Goal: Task Accomplishment & Management: Manage account settings

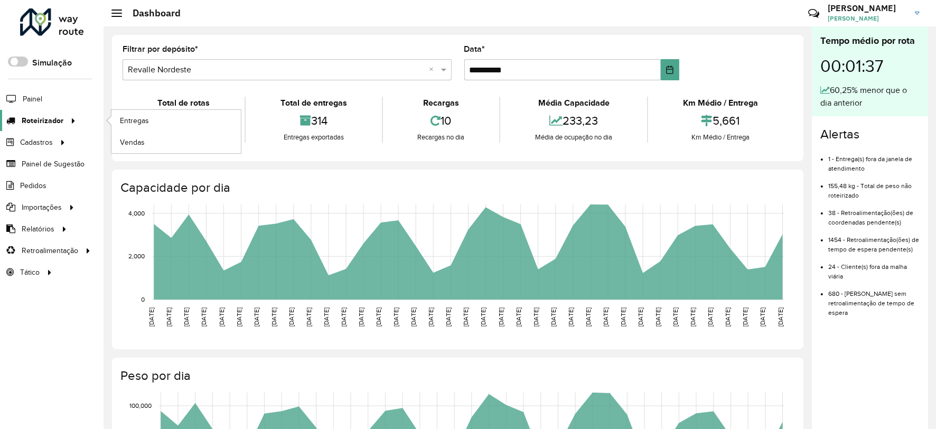
click at [46, 122] on span "Roteirizador" at bounding box center [43, 120] width 42 height 11
click at [128, 124] on span "Entregas" at bounding box center [135, 120] width 30 height 11
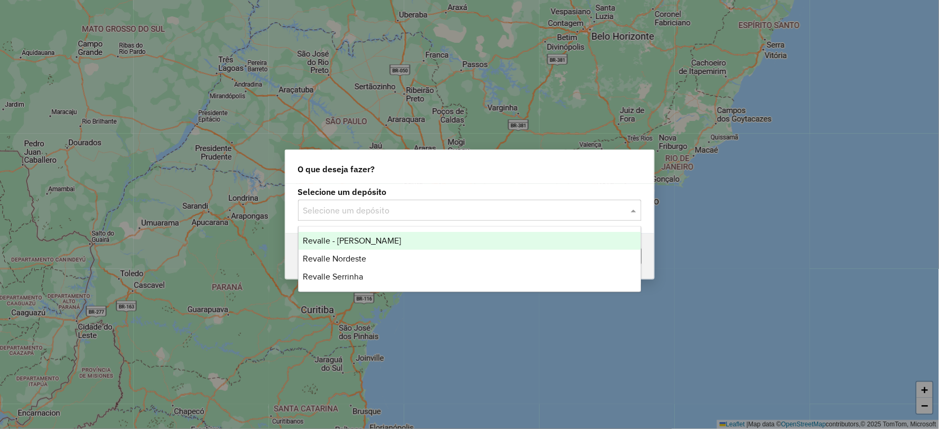
click at [351, 208] on input "text" at bounding box center [459, 210] width 312 height 13
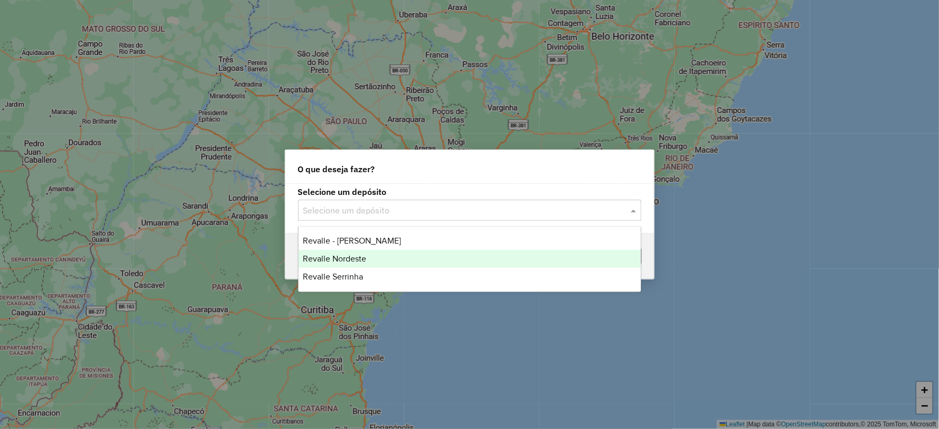
click at [364, 258] on span "Revalle Nordeste" at bounding box center [334, 258] width 63 height 9
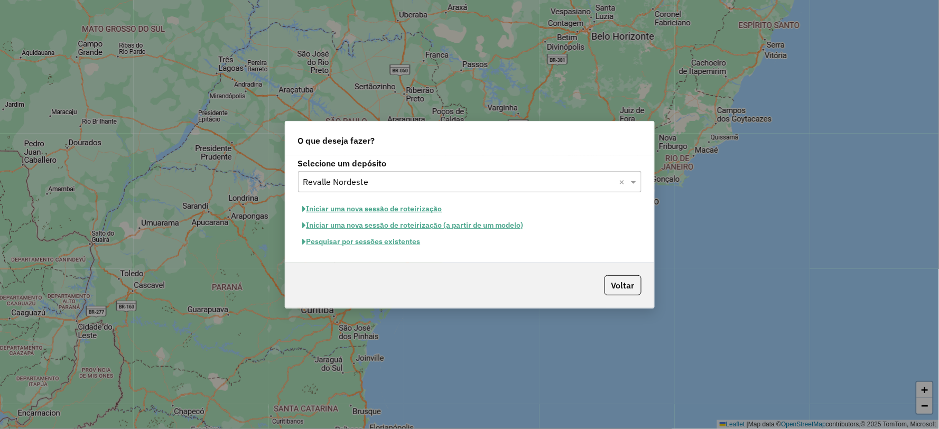
click at [388, 241] on button "Pesquisar por sessões existentes" at bounding box center [361, 241] width 127 height 16
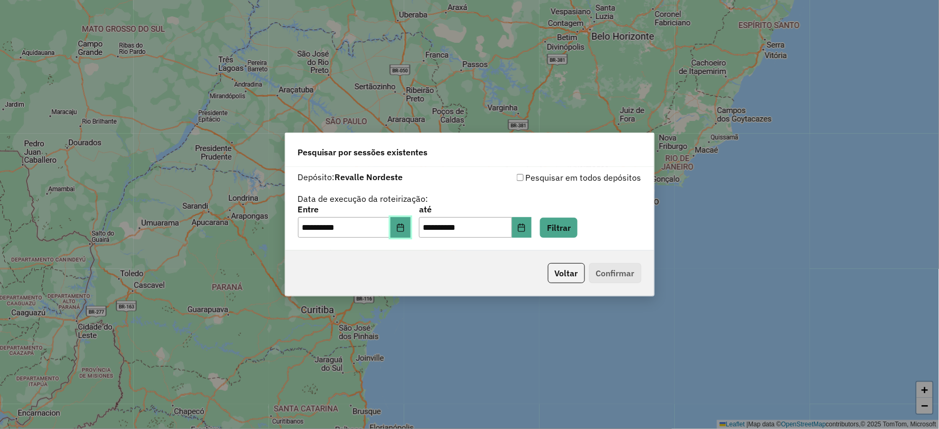
click at [405, 226] on icon "Choose Date" at bounding box center [400, 227] width 8 height 8
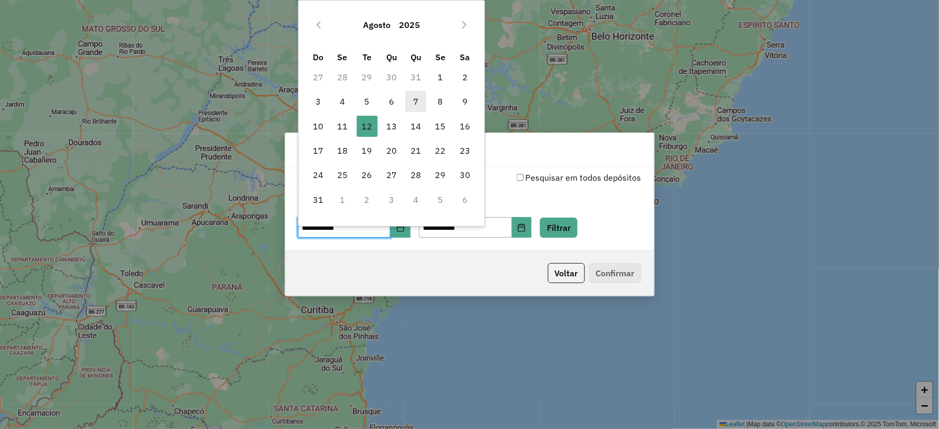
click at [416, 102] on span "7" at bounding box center [415, 101] width 21 height 21
type input "**********"
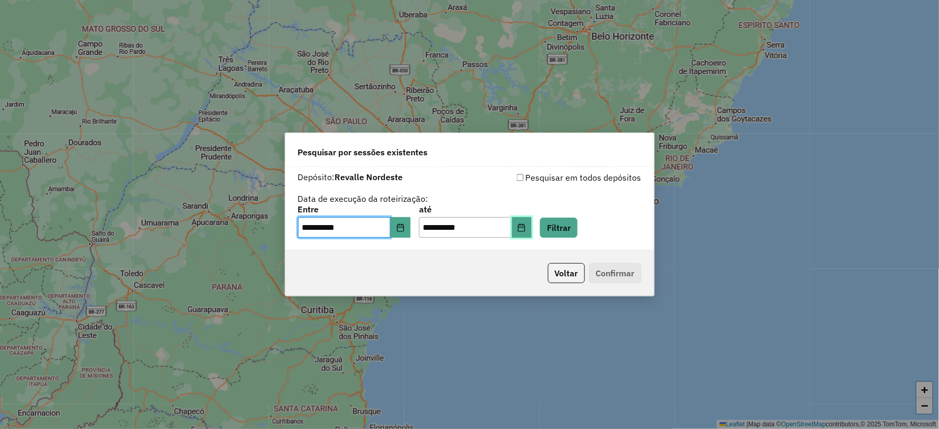
click at [531, 226] on button "Choose Date" at bounding box center [522, 227] width 20 height 21
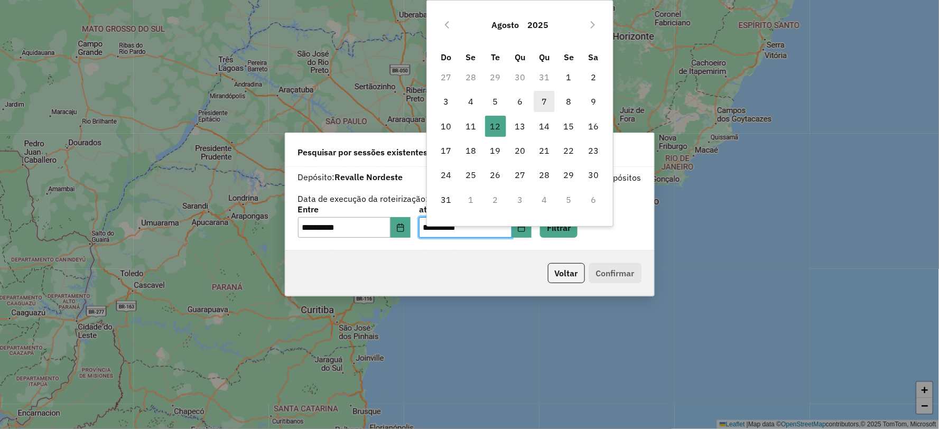
click at [546, 105] on span "7" at bounding box center [543, 101] width 21 height 21
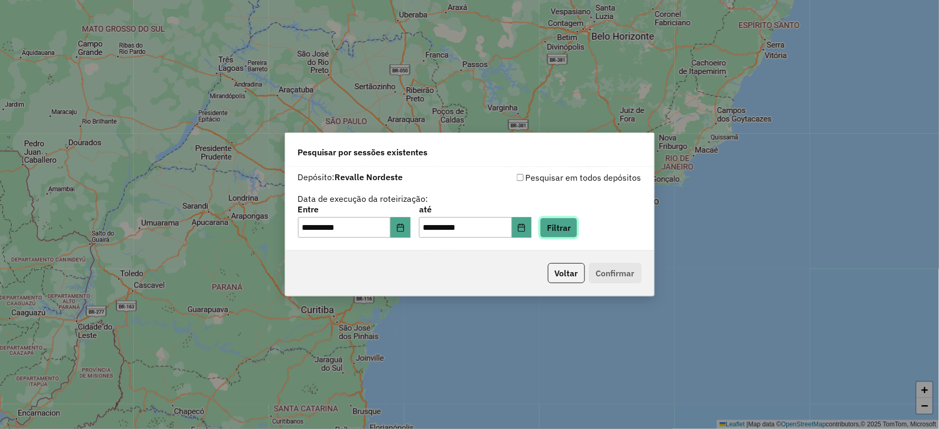
click at [574, 228] on button "Filtrar" at bounding box center [559, 228] width 38 height 20
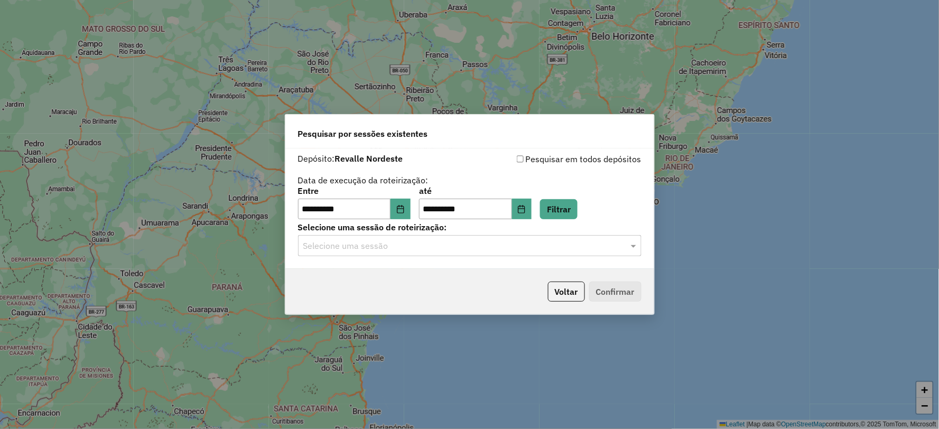
click at [567, 243] on input "text" at bounding box center [459, 246] width 312 height 13
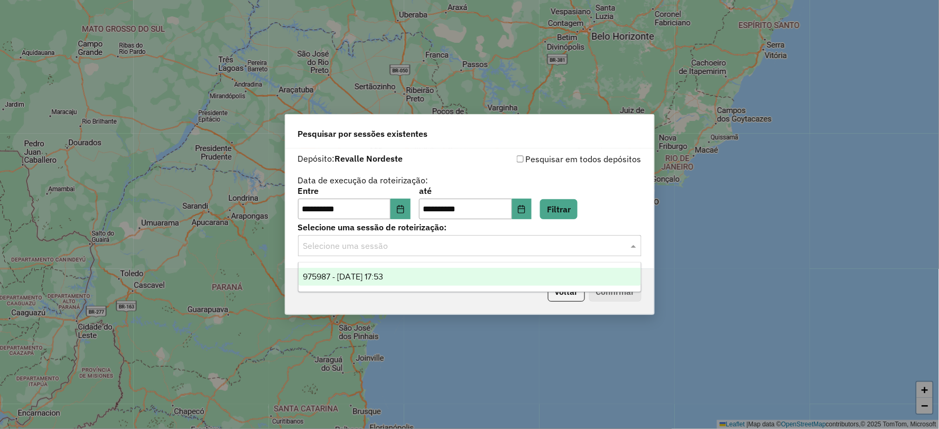
click at [513, 275] on div "975987 - 07/08/2025 17:53" at bounding box center [469, 277] width 342 height 18
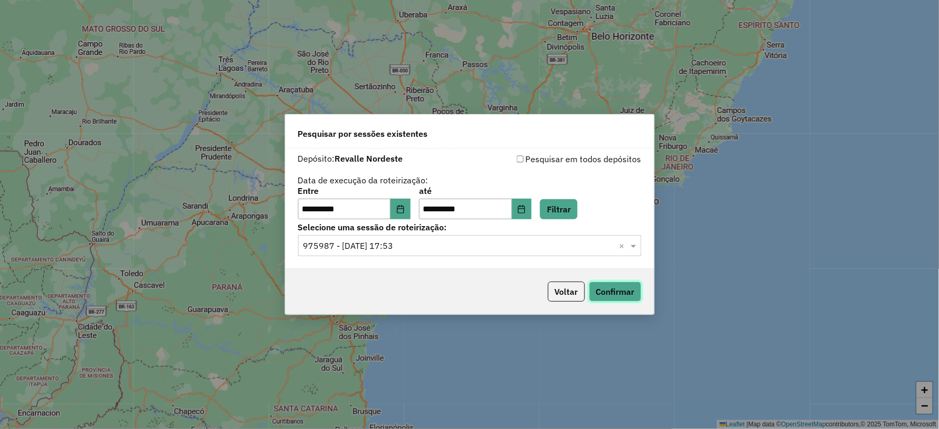
click at [606, 288] on button "Confirmar" at bounding box center [615, 292] width 52 height 20
click at [404, 209] on icon "Choose Date" at bounding box center [400, 209] width 8 height 8
click at [526, 212] on icon "Choose Date" at bounding box center [521, 209] width 8 height 8
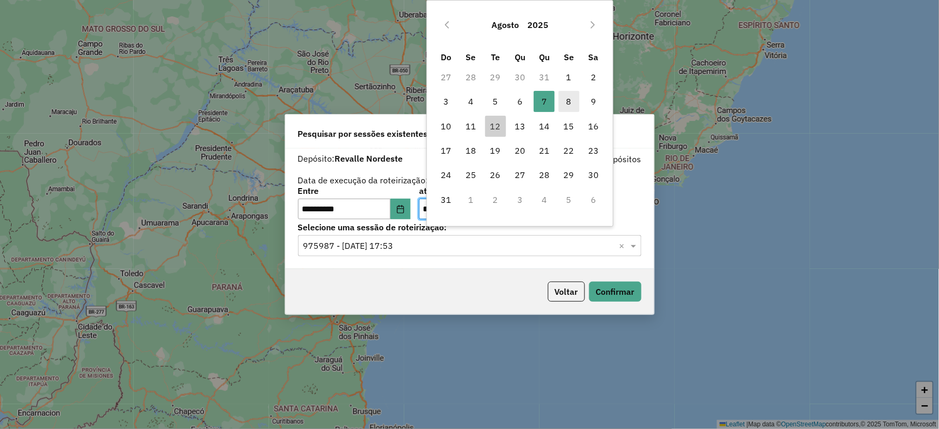
click at [571, 101] on span "8" at bounding box center [568, 101] width 21 height 21
type input "**********"
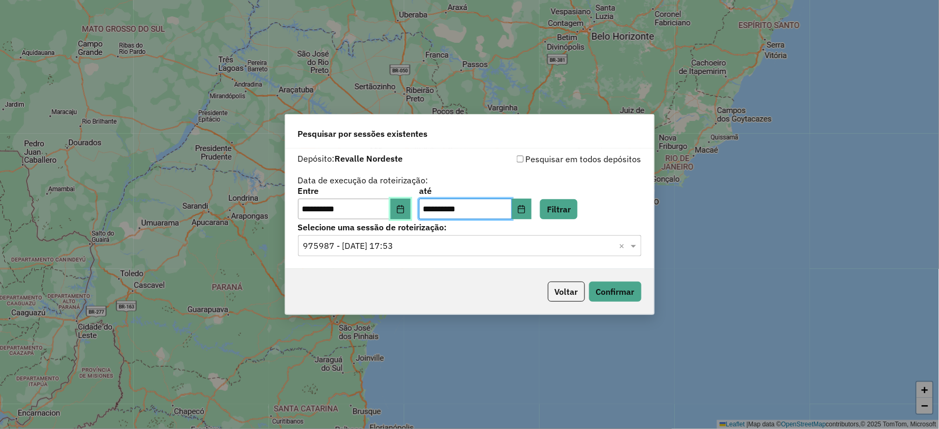
click at [405, 212] on icon "Choose Date" at bounding box center [400, 209] width 8 height 8
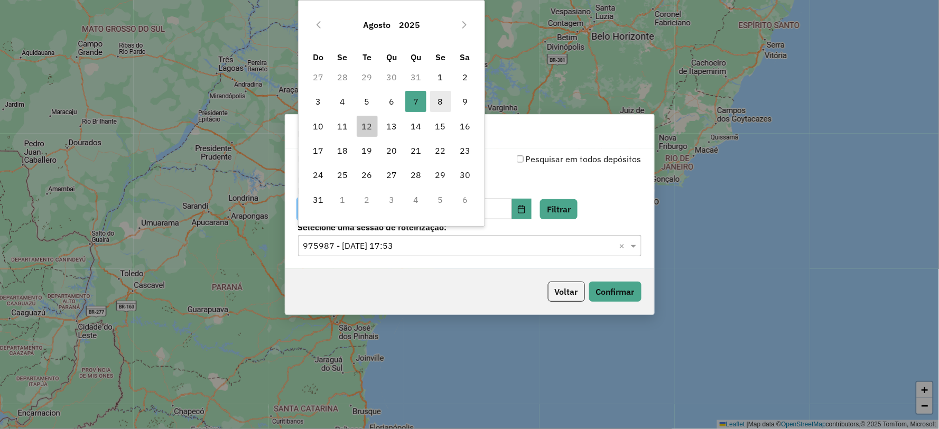
click at [448, 104] on span "8" at bounding box center [440, 101] width 21 height 21
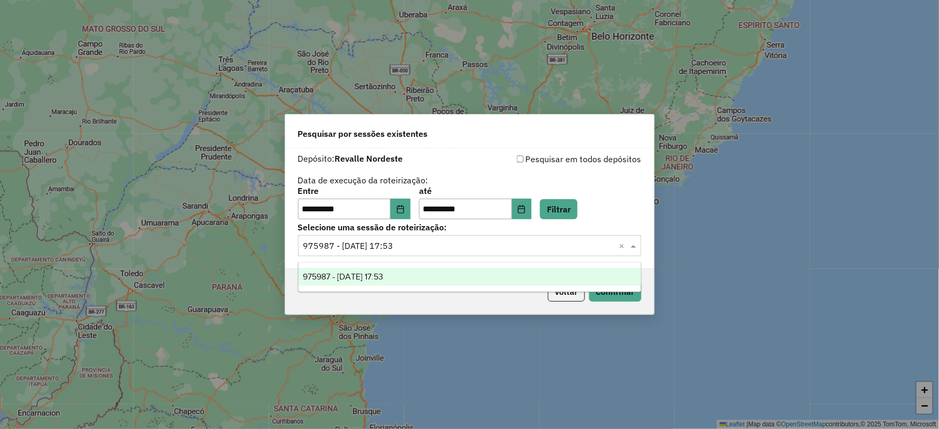
click at [526, 242] on input "text" at bounding box center [459, 246] width 312 height 13
click at [491, 273] on div "975987 - 07/08/2025 17:53" at bounding box center [469, 277] width 342 height 18
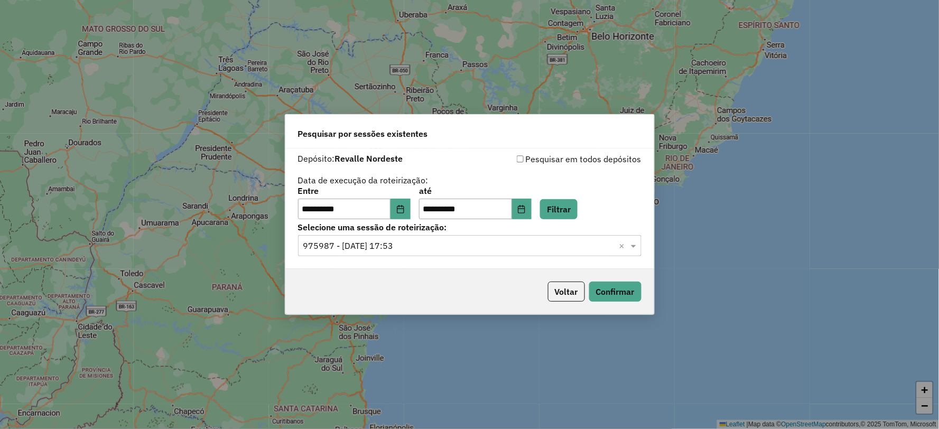
click at [539, 238] on div "Selecione uma sessão × 975987 - 07/08/2025 17:53 ×" at bounding box center [469, 245] width 343 height 21
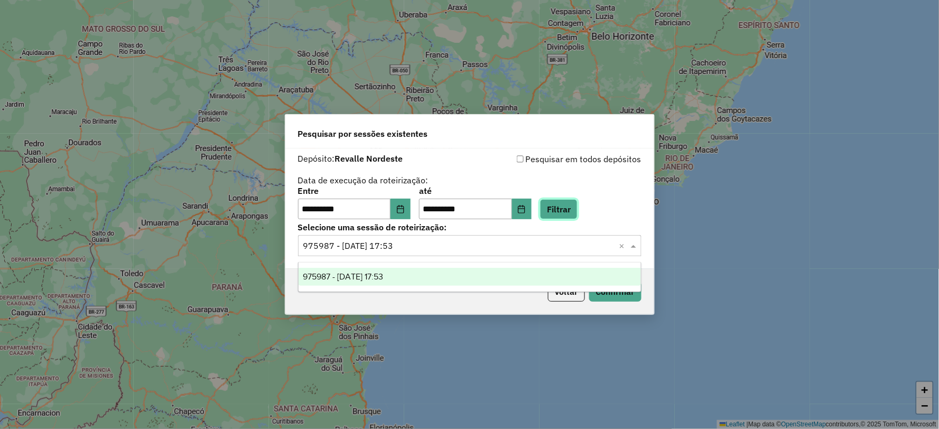
click at [567, 213] on button "Filtrar" at bounding box center [559, 209] width 38 height 20
click at [494, 247] on input "text" at bounding box center [459, 246] width 312 height 13
click at [490, 277] on div "976707 - 08/08/2025 18:23" at bounding box center [469, 277] width 342 height 18
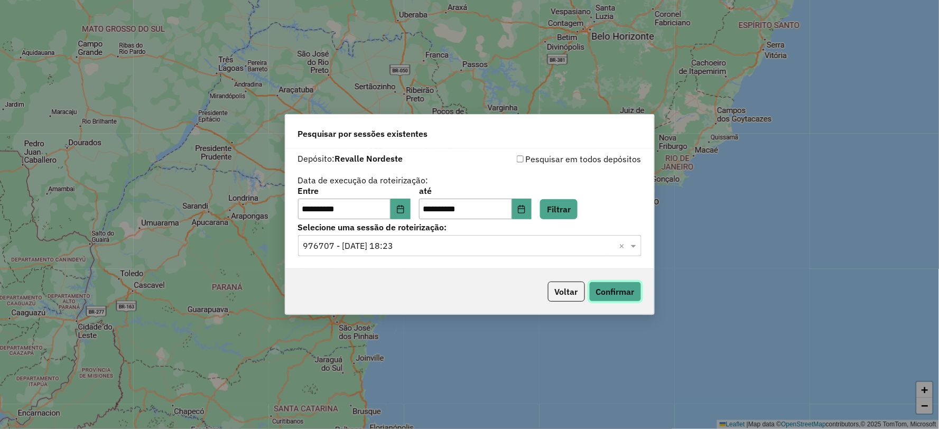
click at [604, 292] on button "Confirmar" at bounding box center [615, 292] width 52 height 20
click at [407, 218] on button "Choose Date" at bounding box center [400, 209] width 20 height 21
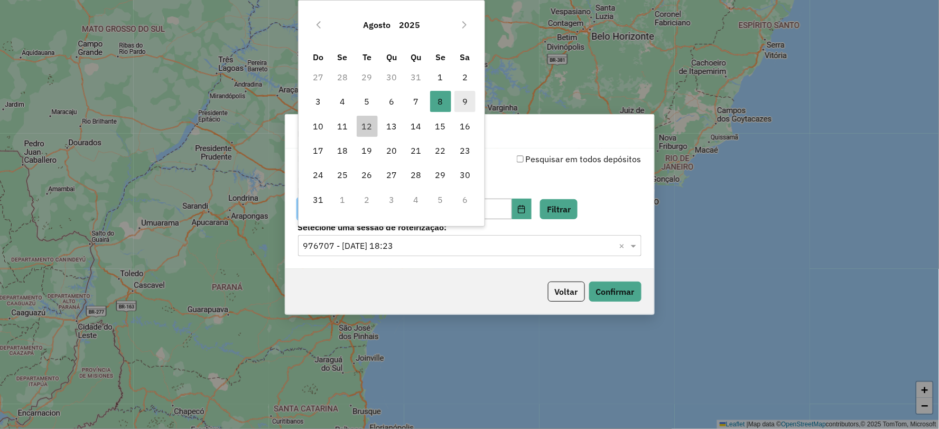
click at [466, 102] on span "9" at bounding box center [464, 101] width 21 height 21
type input "**********"
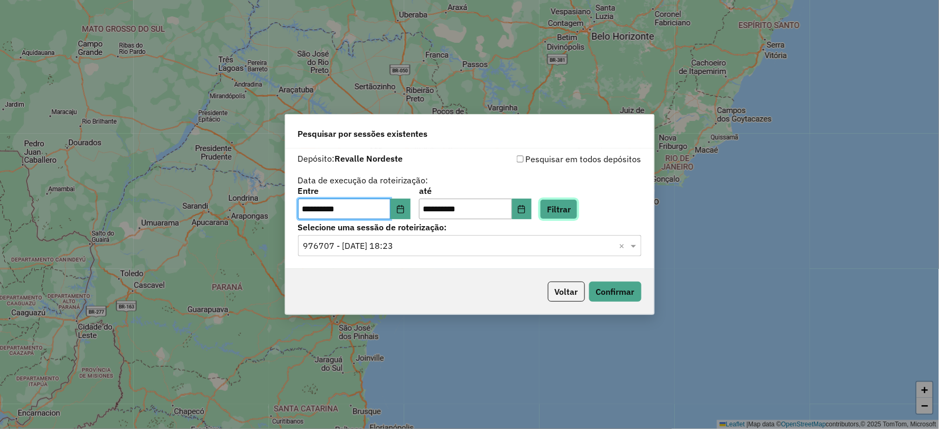
click at [569, 207] on button "Filtrar" at bounding box center [559, 209] width 38 height 20
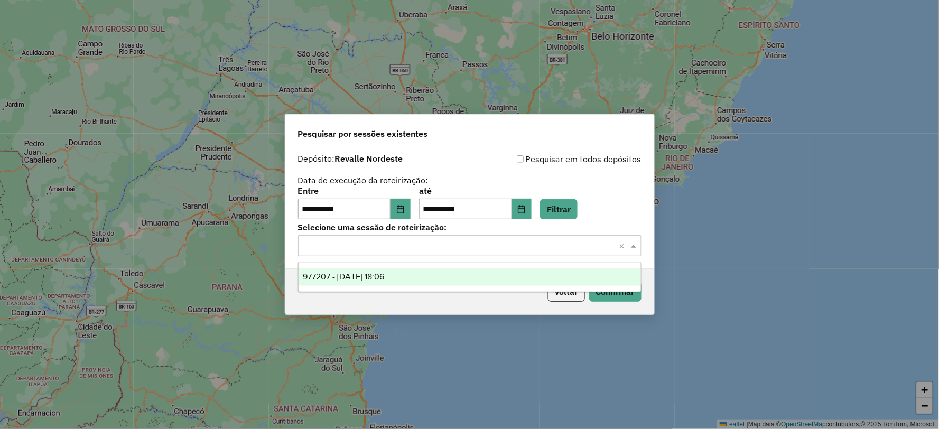
click at [481, 243] on input "text" at bounding box center [459, 246] width 312 height 13
drag, startPoint x: 457, startPoint y: 270, endPoint x: 559, endPoint y: 299, distance: 106.1
click at [457, 270] on div "977207 - 09/08/2025 18:06" at bounding box center [469, 277] width 342 height 18
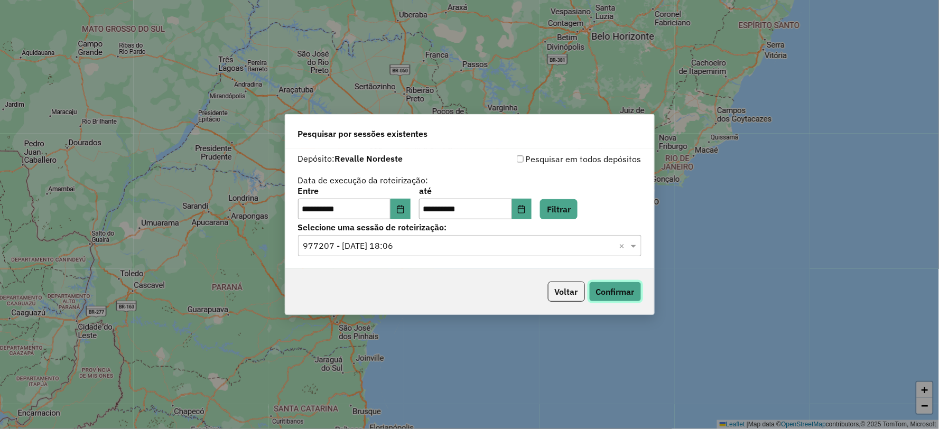
click at [610, 293] on button "Confirmar" at bounding box center [615, 292] width 52 height 20
click at [405, 209] on icon "Choose Date" at bounding box center [400, 209] width 8 height 8
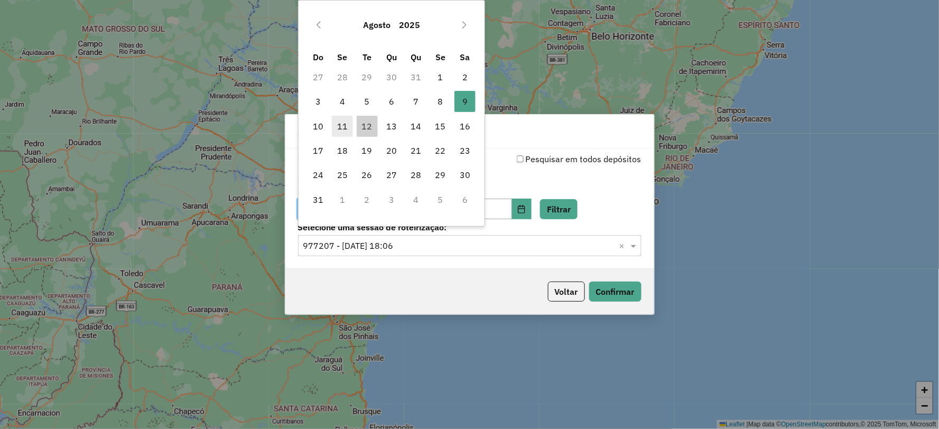
click at [340, 129] on span "11" at bounding box center [342, 126] width 21 height 21
type input "**********"
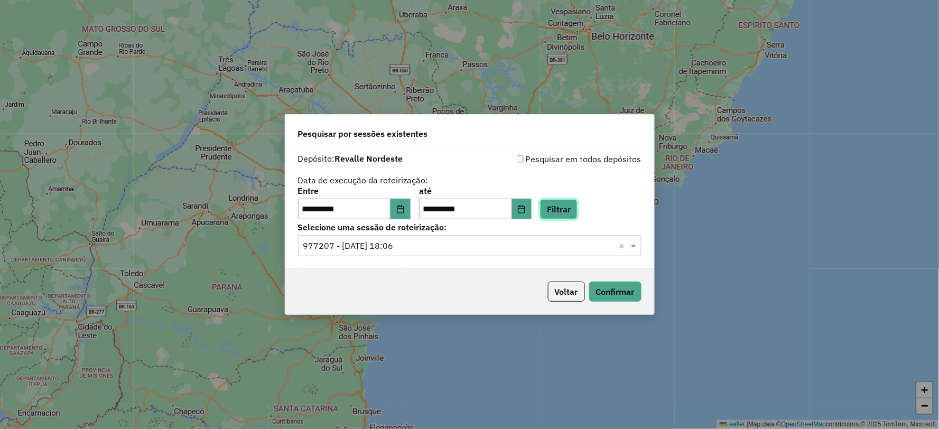
click at [566, 214] on button "Filtrar" at bounding box center [559, 209] width 38 height 20
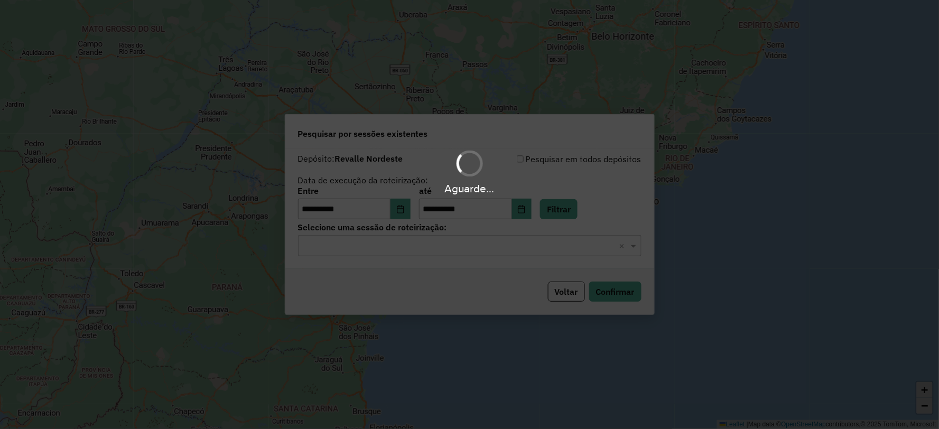
click at [525, 245] on hb-app "**********" at bounding box center [469, 214] width 939 height 429
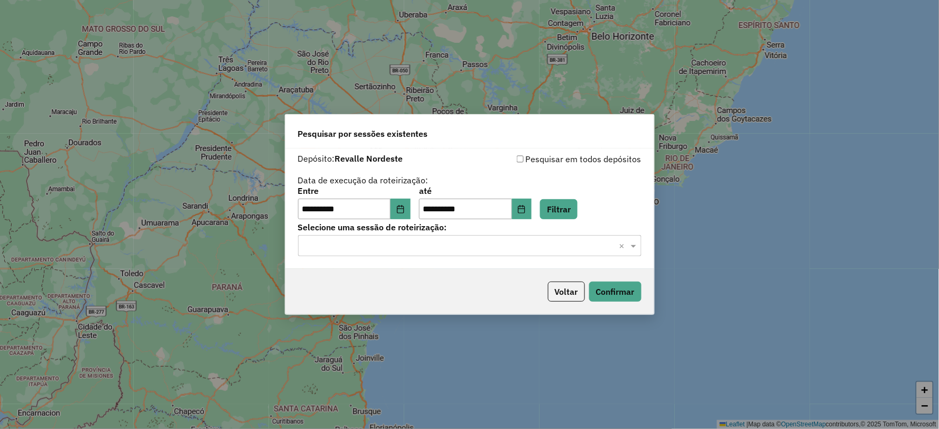
click at [525, 245] on input "text" at bounding box center [459, 246] width 312 height 13
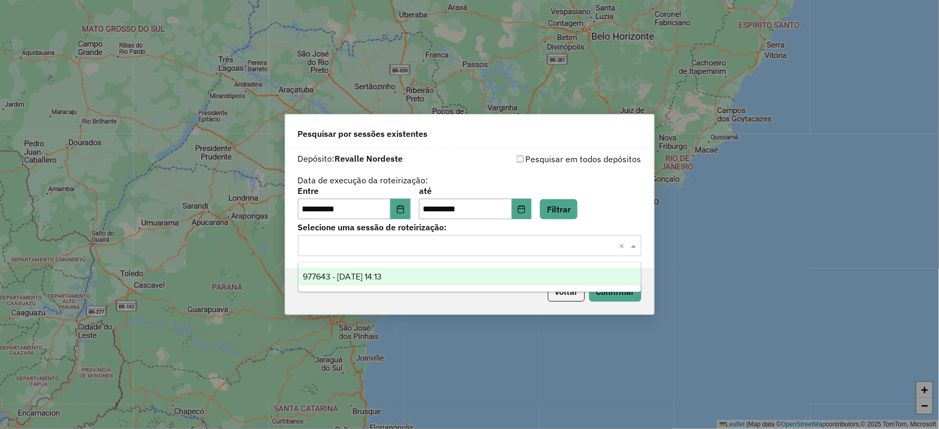
drag, startPoint x: 527, startPoint y: 277, endPoint x: 576, endPoint y: 280, distance: 48.7
click at [529, 276] on div "977643 - 11/08/2025 14:13" at bounding box center [469, 277] width 342 height 18
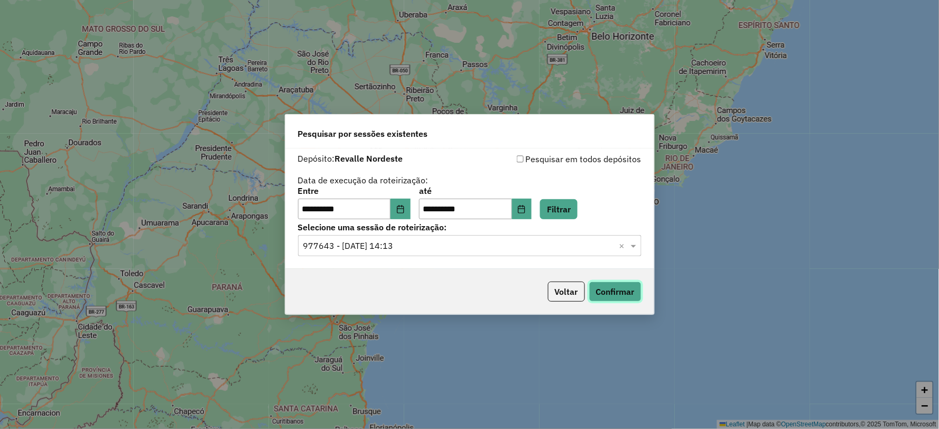
click at [614, 284] on button "Confirmar" at bounding box center [615, 292] width 52 height 20
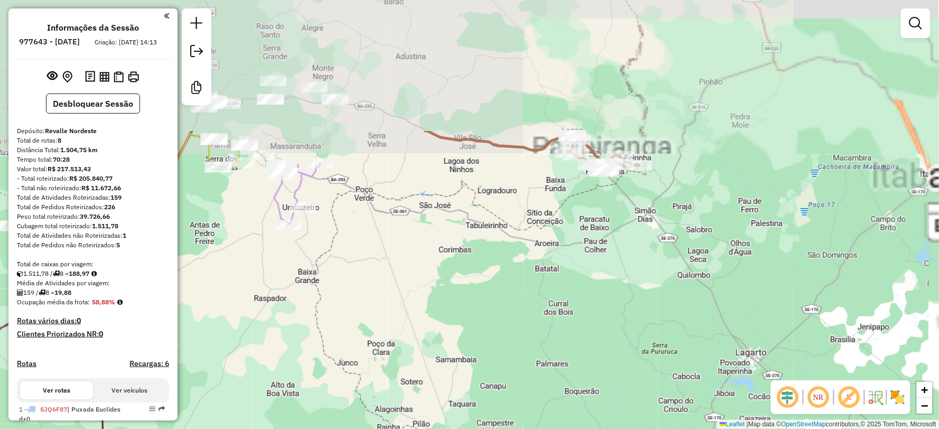
drag, startPoint x: 738, startPoint y: 99, endPoint x: 634, endPoint y: 273, distance: 202.5
click at [634, 273] on div "Janela de atendimento Grade de atendimento Capacidade Transportadoras Veículos …" at bounding box center [469, 214] width 939 height 429
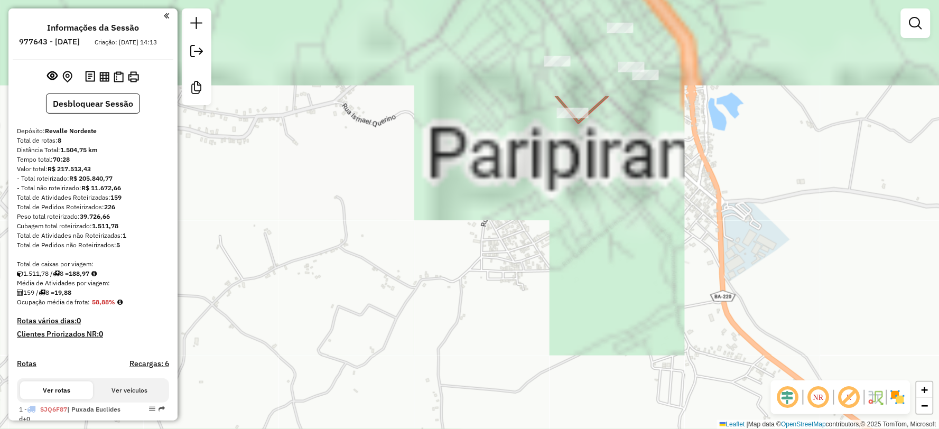
drag, startPoint x: 550, startPoint y: 101, endPoint x: 540, endPoint y: 266, distance: 165.1
click at [540, 270] on div "Janela de atendimento Grade de atendimento Capacidade Transportadoras Veículos …" at bounding box center [469, 214] width 939 height 429
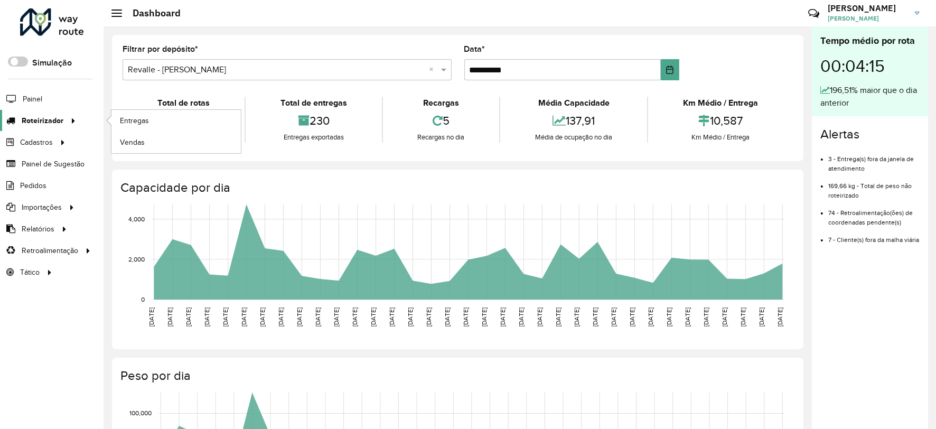
click at [50, 122] on span "Roteirizador" at bounding box center [43, 120] width 42 height 11
click at [149, 117] on link "Entregas" at bounding box center [175, 120] width 129 height 21
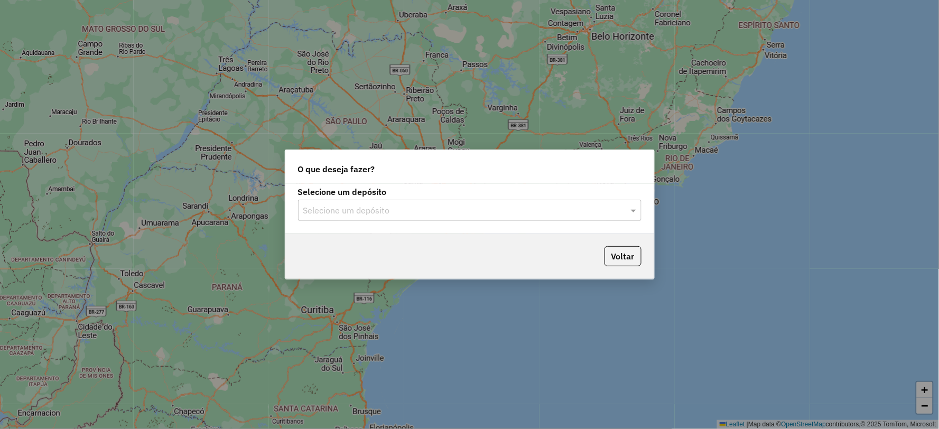
click at [463, 207] on input "text" at bounding box center [459, 210] width 312 height 13
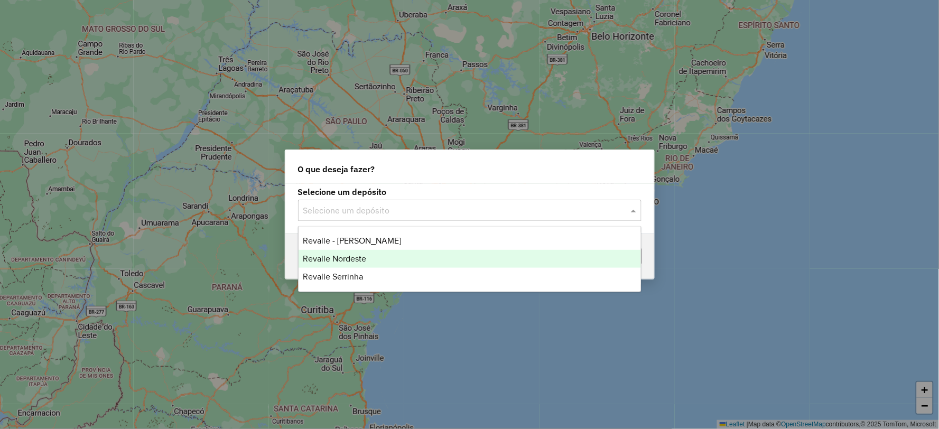
click at [347, 255] on span "Revalle Nordeste" at bounding box center [334, 258] width 63 height 9
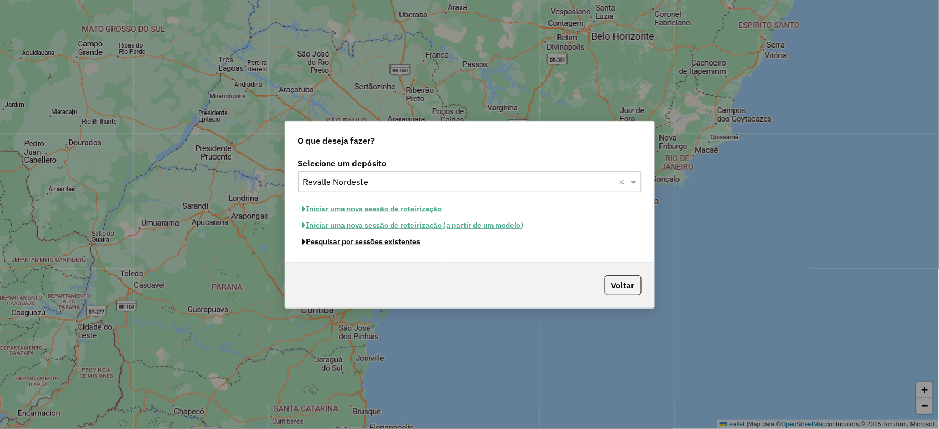
click at [410, 242] on button "Pesquisar por sessões existentes" at bounding box center [361, 241] width 127 height 16
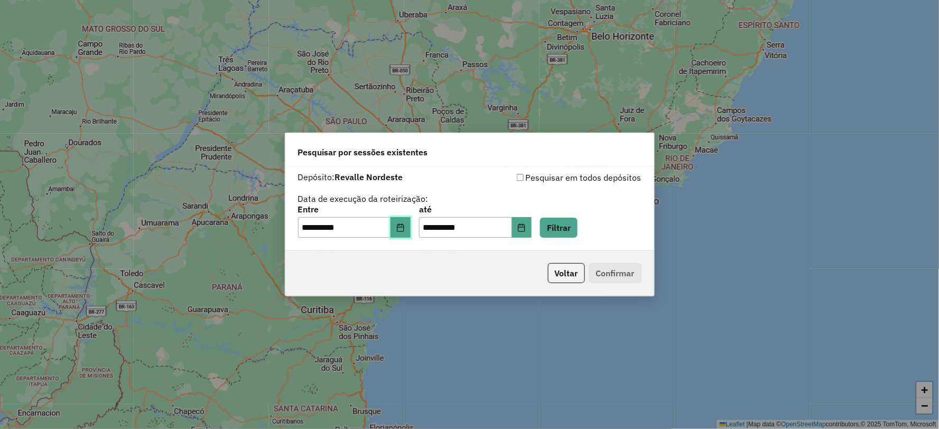
click at [403, 224] on icon "Choose Date" at bounding box center [400, 227] width 8 height 8
click at [572, 226] on button "Filtrar" at bounding box center [559, 228] width 38 height 20
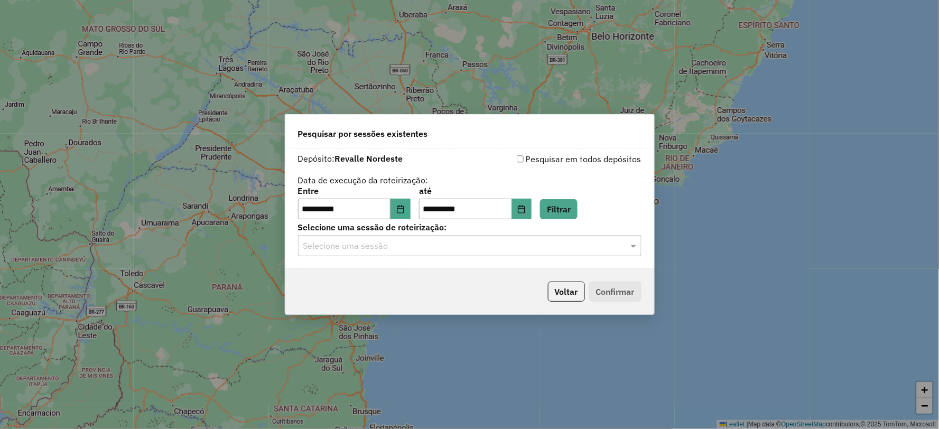
click at [482, 245] on input "text" at bounding box center [459, 246] width 312 height 13
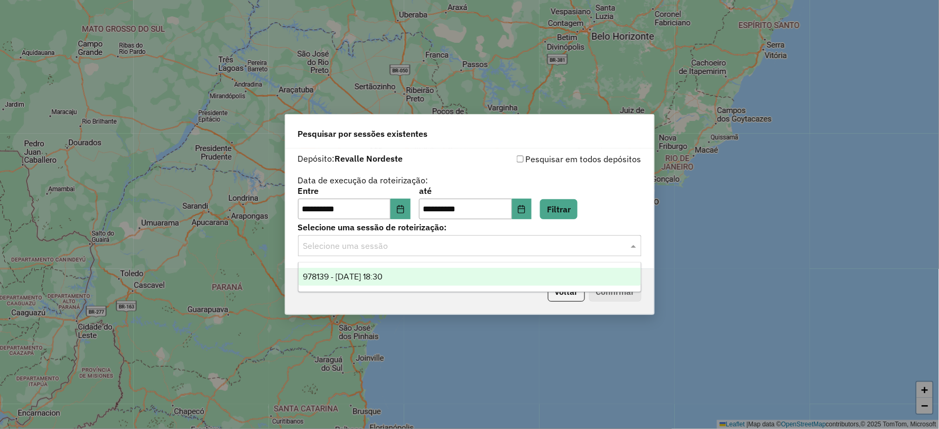
click at [460, 280] on div "978139 - 12/08/2025 18:30" at bounding box center [469, 277] width 342 height 18
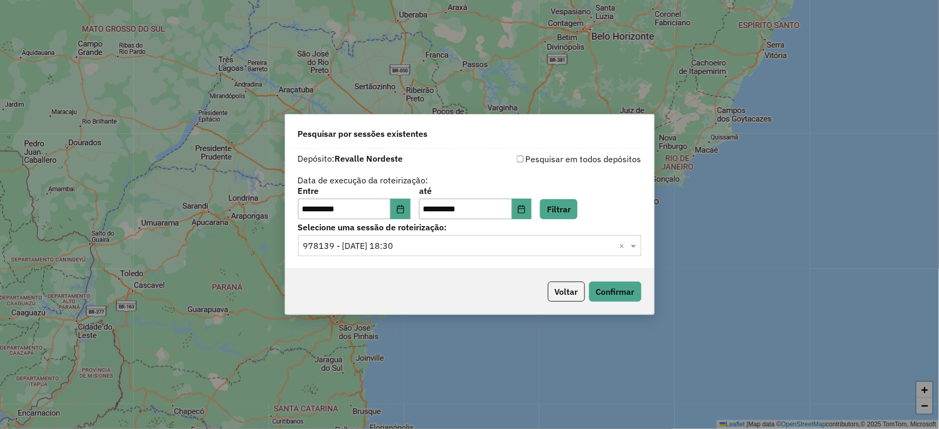
drag, startPoint x: 645, startPoint y: 293, endPoint x: 626, endPoint y: 291, distance: 19.7
click at [645, 293] on div "Voltar Confirmar" at bounding box center [469, 291] width 369 height 45
click at [626, 291] on button "Confirmar" at bounding box center [615, 292] width 52 height 20
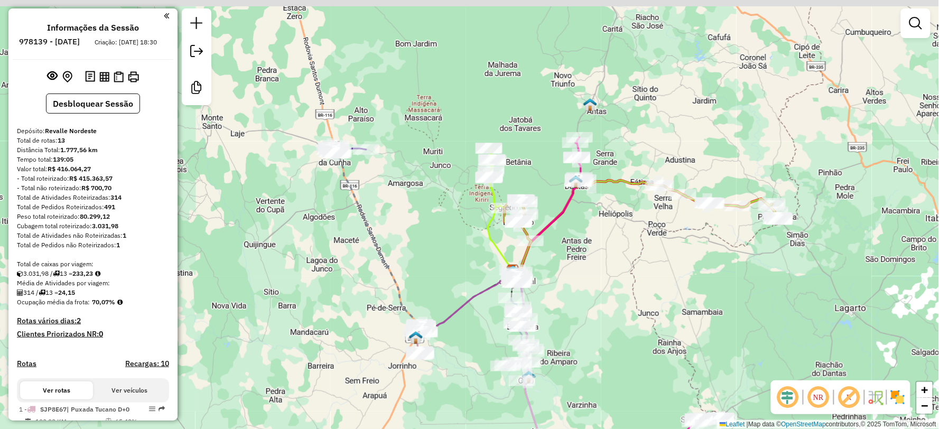
drag, startPoint x: 337, startPoint y: 158, endPoint x: 367, endPoint y: 208, distance: 57.8
click at [382, 217] on div "Janela de atendimento Grade de atendimento Capacidade Transportadoras Veículos …" at bounding box center [469, 214] width 939 height 429
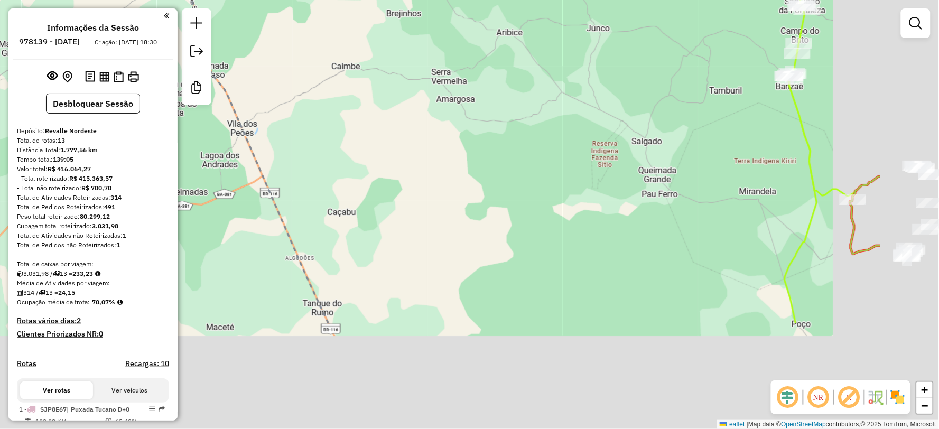
drag, startPoint x: 532, startPoint y: 251, endPoint x: 379, endPoint y: 102, distance: 213.7
click at [379, 102] on div "Janela de atendimento Grade de atendimento Capacidade Transportadoras Veículos …" at bounding box center [469, 214] width 939 height 429
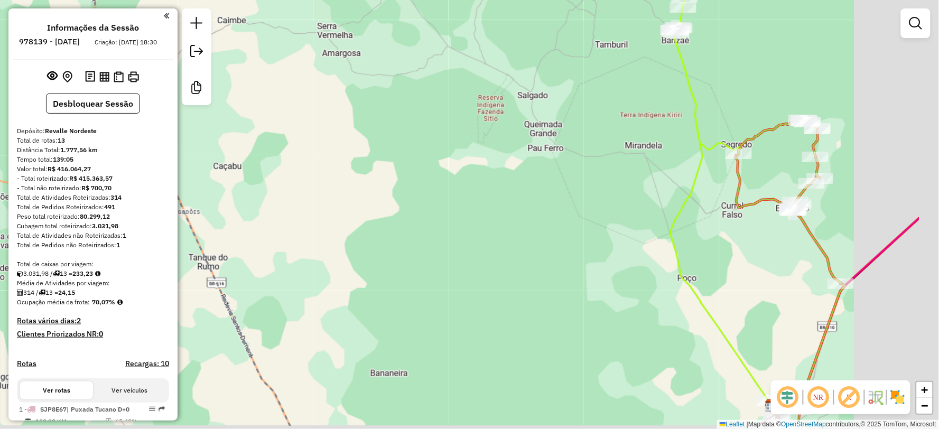
drag, startPoint x: 667, startPoint y: 235, endPoint x: 507, endPoint y: 165, distance: 174.8
click at [512, 167] on div "Janela de atendimento Grade de atendimento Capacidade Transportadoras Veículos …" at bounding box center [469, 214] width 939 height 429
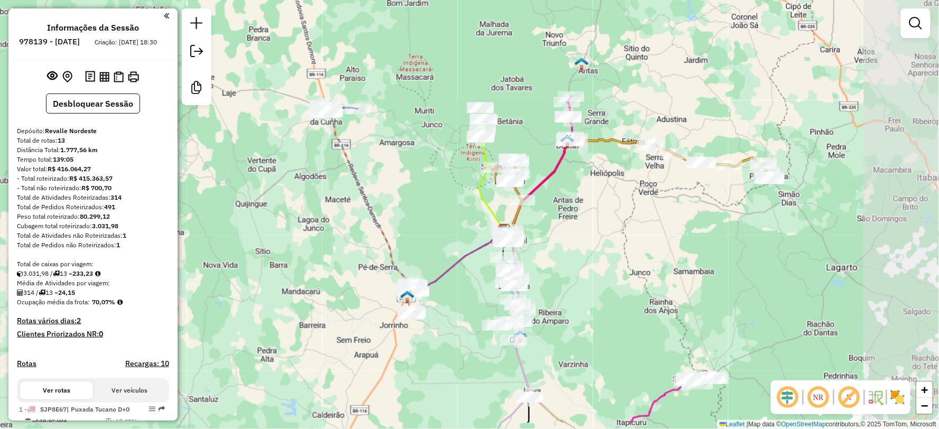
drag, startPoint x: 782, startPoint y: 280, endPoint x: 589, endPoint y: 230, distance: 198.7
click at [589, 230] on div "Janela de atendimento Grade de atendimento Capacidade Transportadoras Veículos …" at bounding box center [469, 214] width 939 height 429
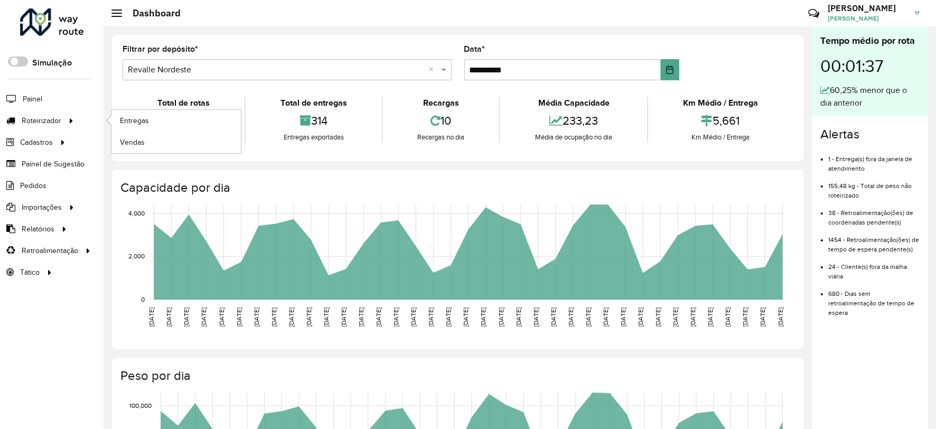
drag, startPoint x: 74, startPoint y: 120, endPoint x: 106, endPoint y: 125, distance: 31.6
click at [73, 120] on div at bounding box center [69, 120] width 16 height 11
click at [132, 125] on span "Entregas" at bounding box center [135, 120] width 30 height 11
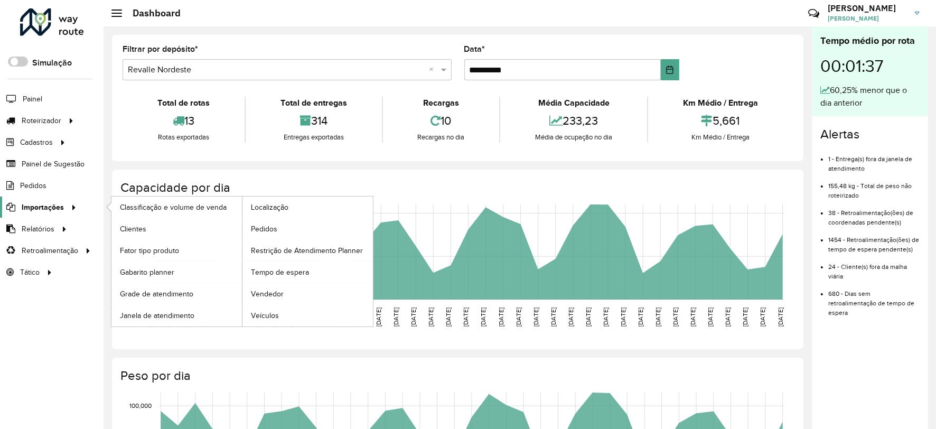
click at [35, 209] on span "Importações" at bounding box center [43, 207] width 42 height 11
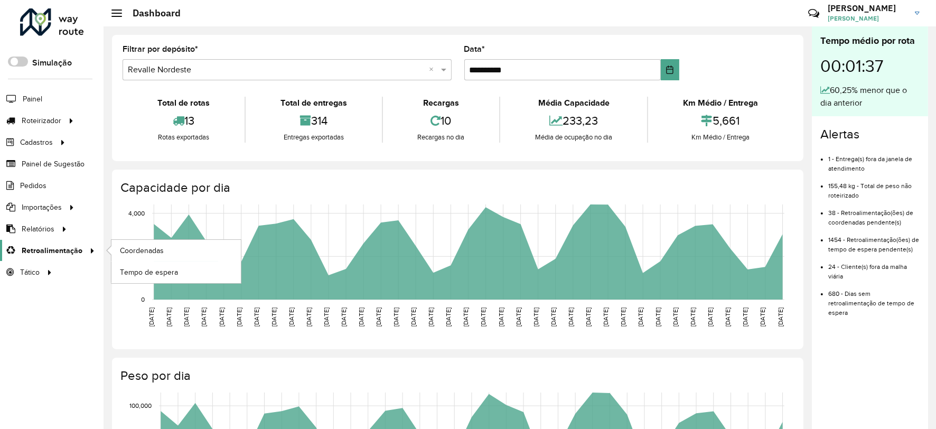
click at [44, 247] on span "Retroalimentação" at bounding box center [52, 250] width 61 height 11
click at [134, 250] on span "Coordenadas" at bounding box center [142, 250] width 45 height 11
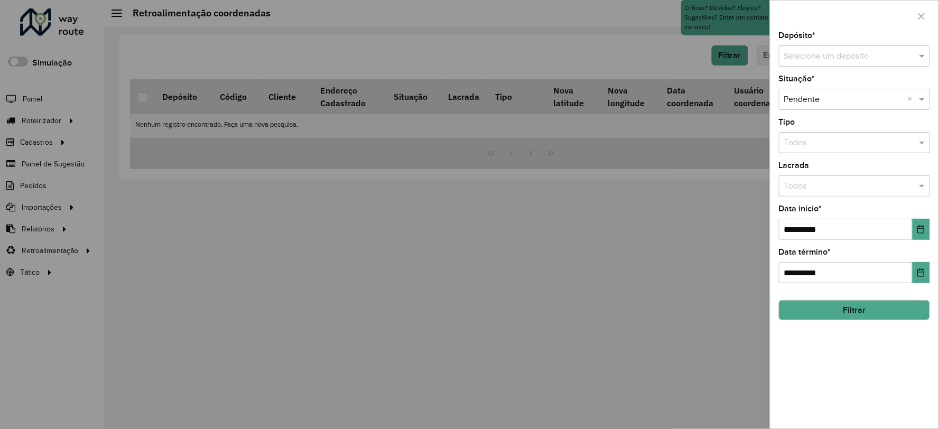
click at [837, 56] on input "text" at bounding box center [843, 56] width 119 height 13
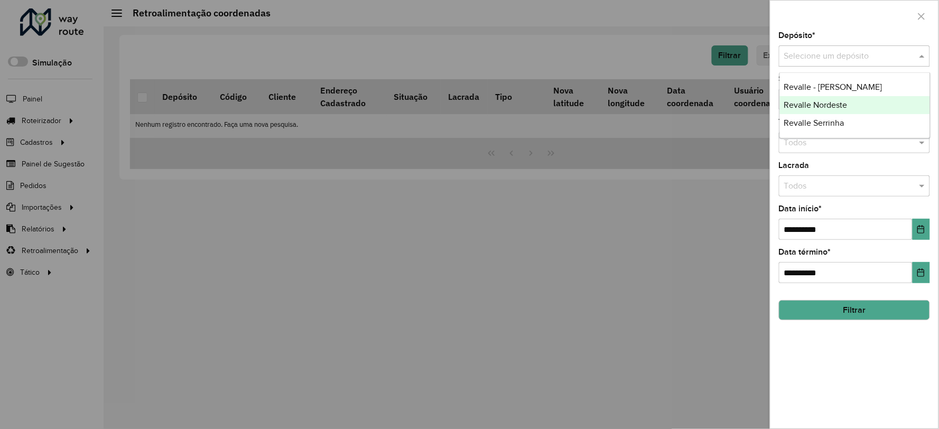
click at [849, 104] on div "Revalle Nordeste" at bounding box center [855, 105] width 150 height 18
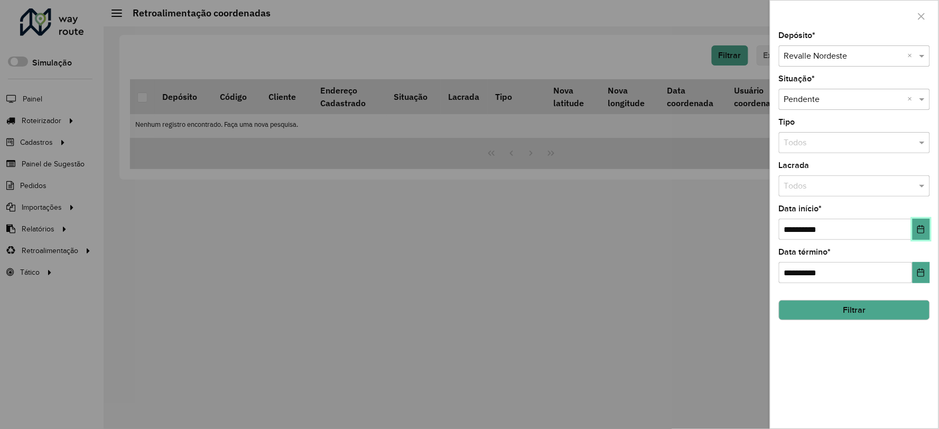
click at [917, 236] on button "Choose Date" at bounding box center [920, 229] width 17 height 21
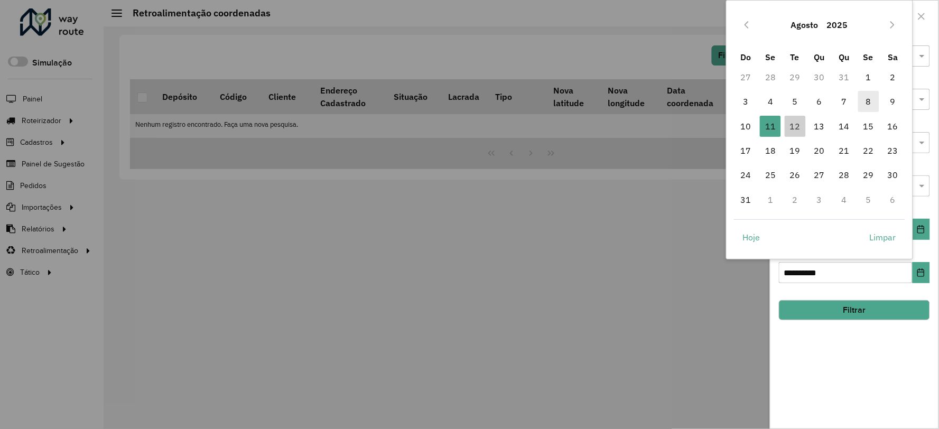
drag, startPoint x: 861, startPoint y: 77, endPoint x: 860, endPoint y: 91, distance: 13.8
click at [862, 79] on span "1" at bounding box center [868, 77] width 21 height 21
type input "**********"
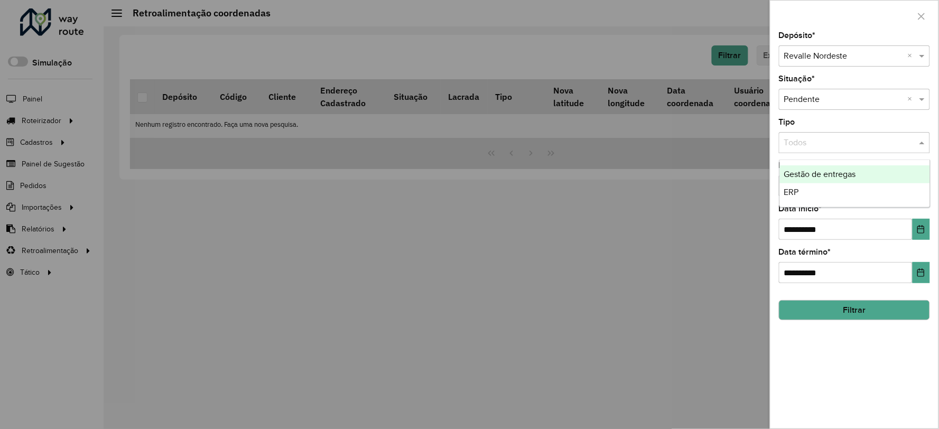
click at [841, 142] on input "text" at bounding box center [843, 143] width 119 height 13
click at [856, 121] on div "Tipo Todos" at bounding box center [854, 135] width 151 height 35
click at [869, 314] on button "Filtrar" at bounding box center [854, 310] width 151 height 20
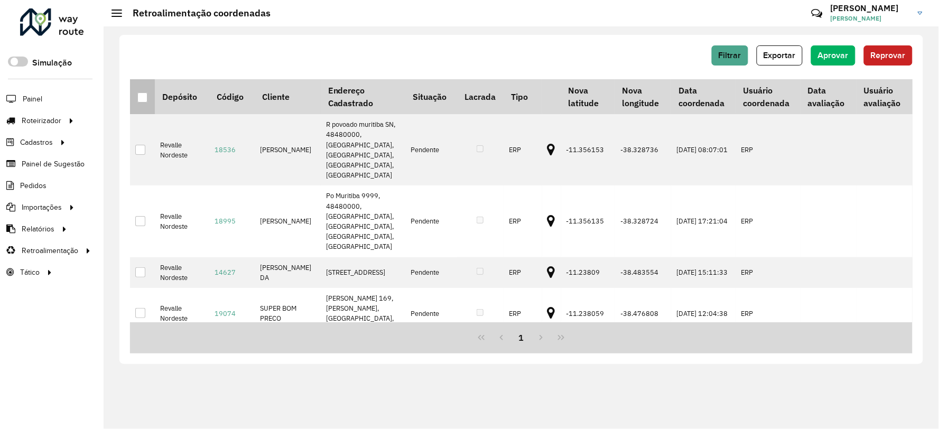
click at [144, 96] on div at bounding box center [142, 97] width 10 height 10
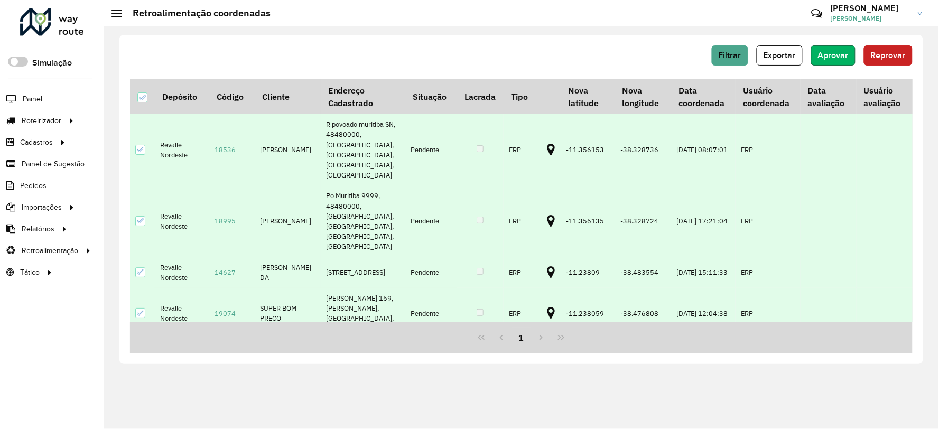
click at [828, 59] on span "Aprovar" at bounding box center [833, 55] width 31 height 9
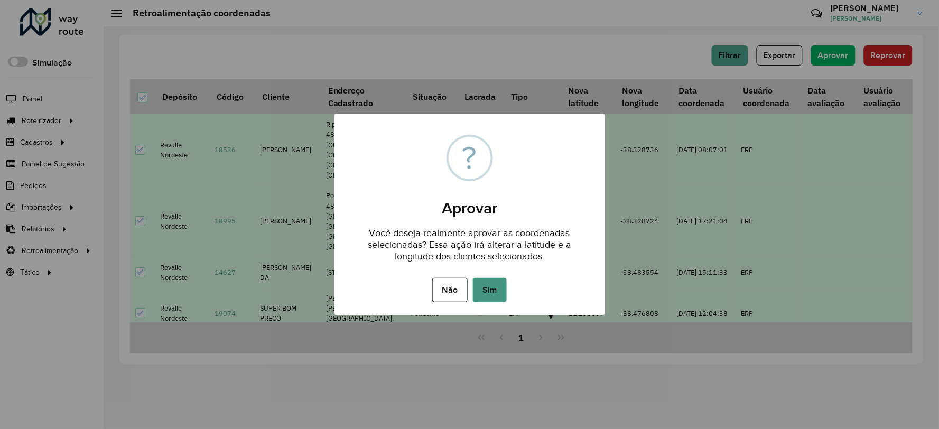
click at [489, 293] on button "Sim" at bounding box center [490, 290] width 34 height 24
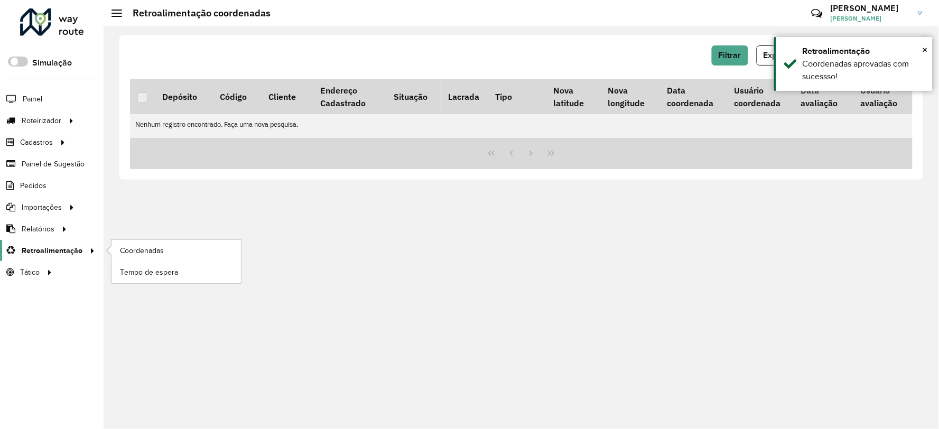
click at [59, 247] on span "Retroalimentação" at bounding box center [52, 250] width 61 height 11
click at [127, 251] on span "Coordenadas" at bounding box center [142, 250] width 45 height 11
click at [144, 250] on span "Coordenadas" at bounding box center [142, 250] width 45 height 11
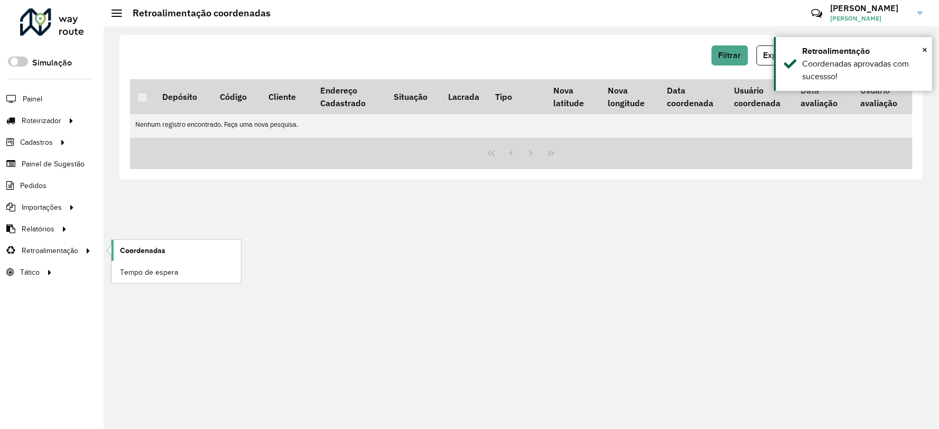
click at [144, 250] on span "Coordenadas" at bounding box center [142, 250] width 45 height 11
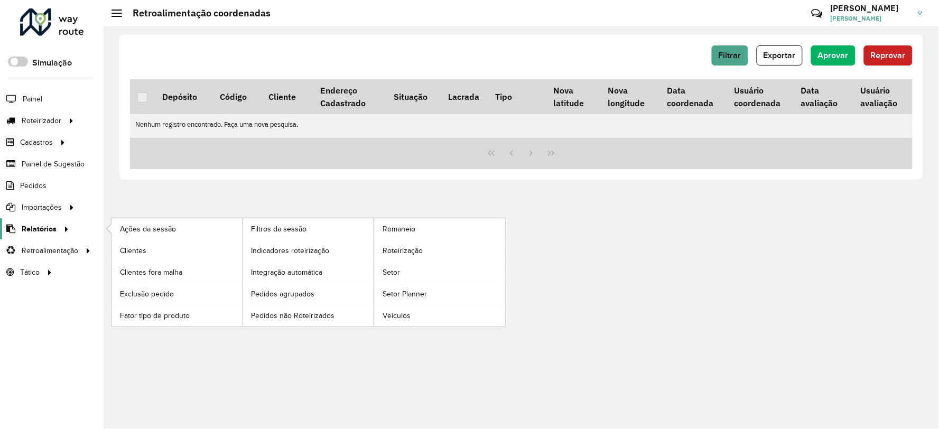
click at [39, 235] on link "Relatórios" at bounding box center [36, 228] width 72 height 21
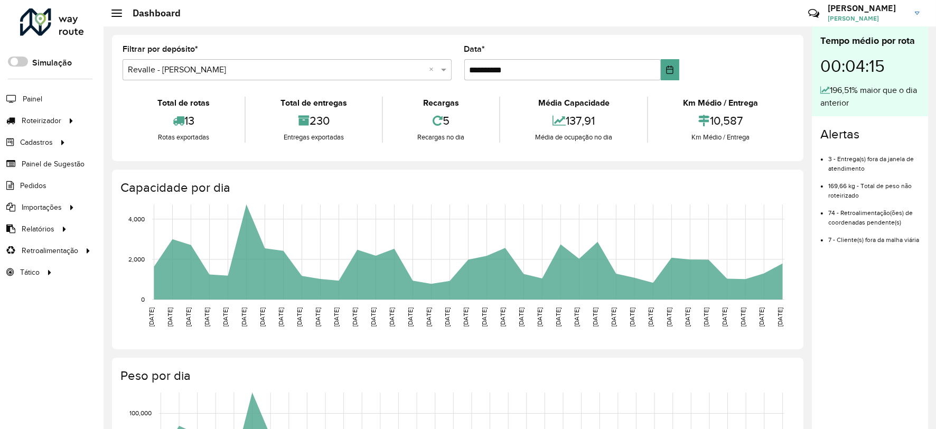
click at [145, 72] on input "text" at bounding box center [276, 70] width 297 height 13
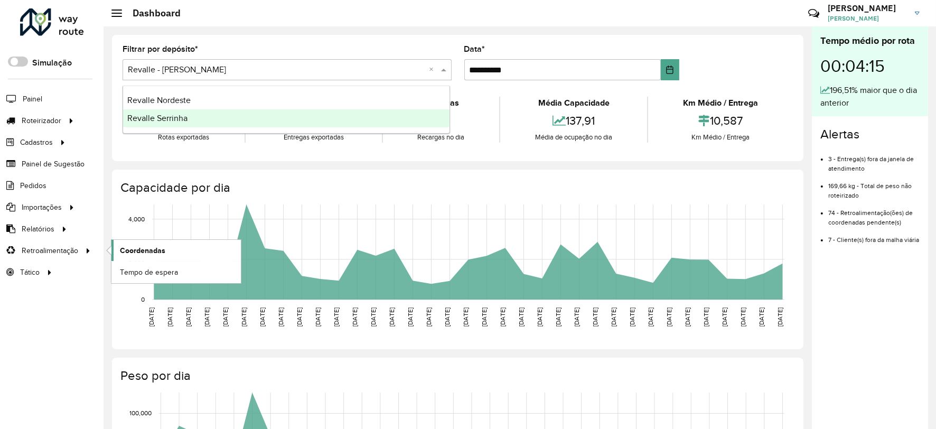
click at [129, 247] on span "Coordenadas" at bounding box center [142, 250] width 45 height 11
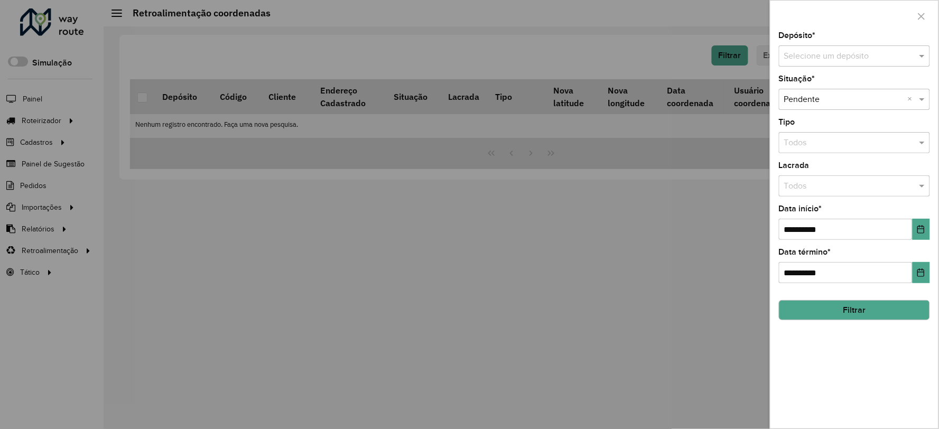
drag, startPoint x: 791, startPoint y: 53, endPoint x: 791, endPoint y: 59, distance: 6.3
click at [792, 55] on input "text" at bounding box center [843, 56] width 119 height 13
click at [799, 90] on span "Revalle - [PERSON_NAME]" at bounding box center [833, 86] width 98 height 9
click at [918, 224] on button "Choose Date" at bounding box center [920, 229] width 17 height 21
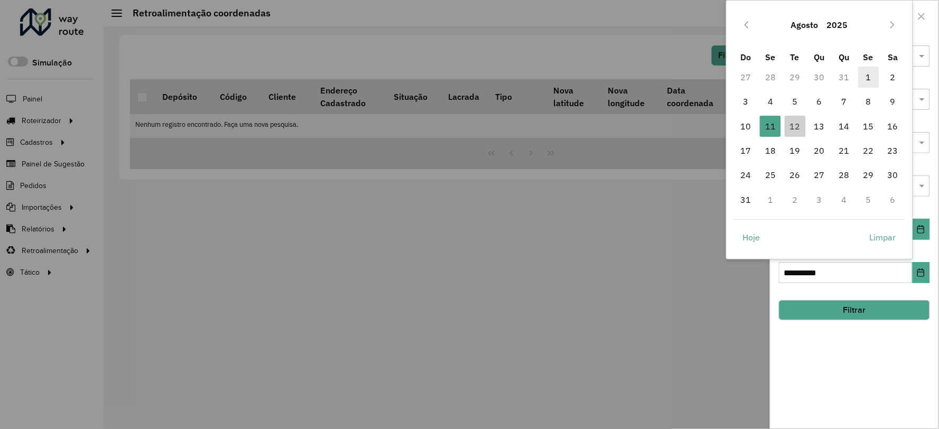
drag, startPoint x: 864, startPoint y: 74, endPoint x: 864, endPoint y: 87, distance: 12.7
click at [864, 76] on span "1" at bounding box center [868, 77] width 21 height 21
type input "**********"
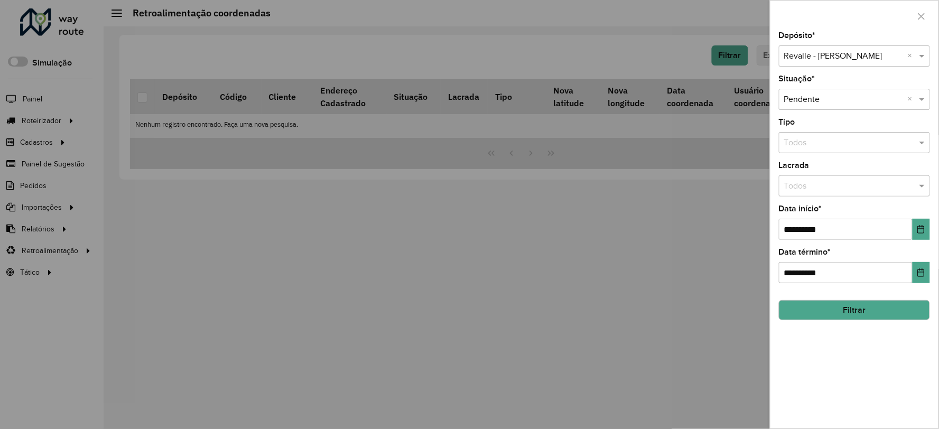
click at [856, 312] on button "Filtrar" at bounding box center [854, 310] width 151 height 20
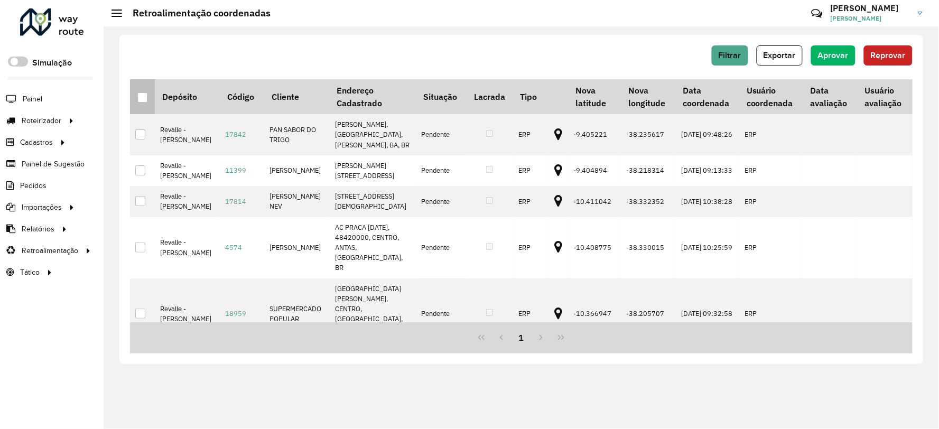
click at [140, 99] on div at bounding box center [142, 97] width 10 height 10
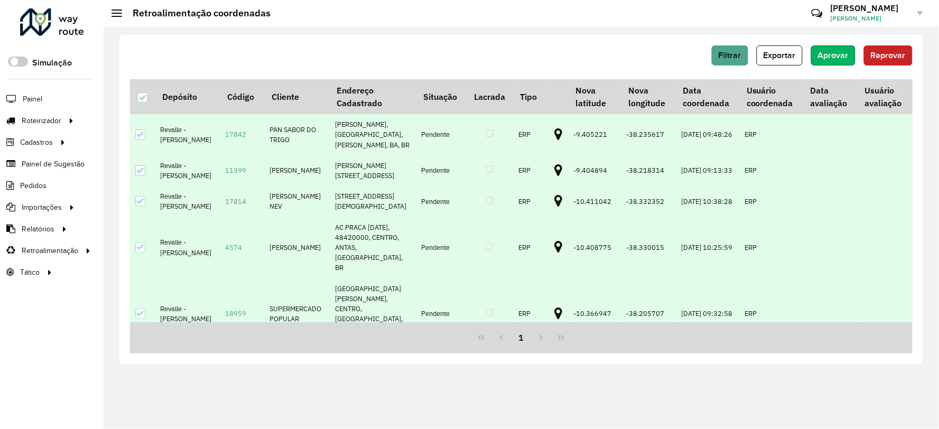
click at [842, 55] on span "Aprovar" at bounding box center [833, 55] width 31 height 9
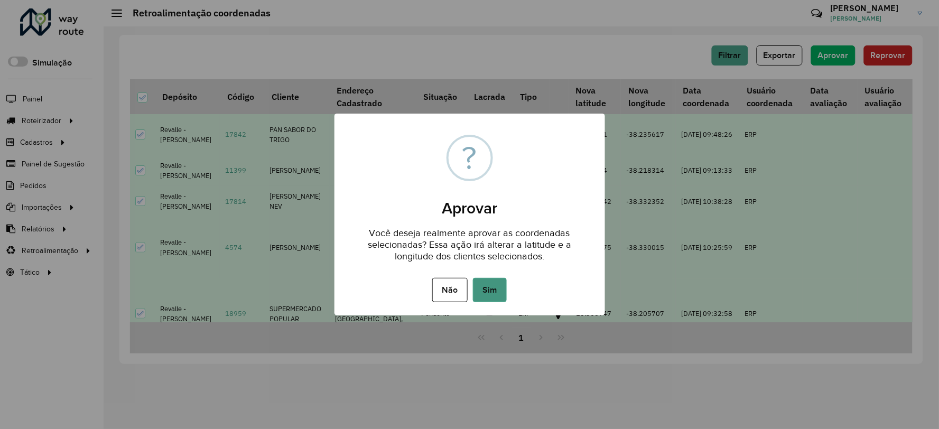
click at [497, 281] on button "Sim" at bounding box center [490, 290] width 34 height 24
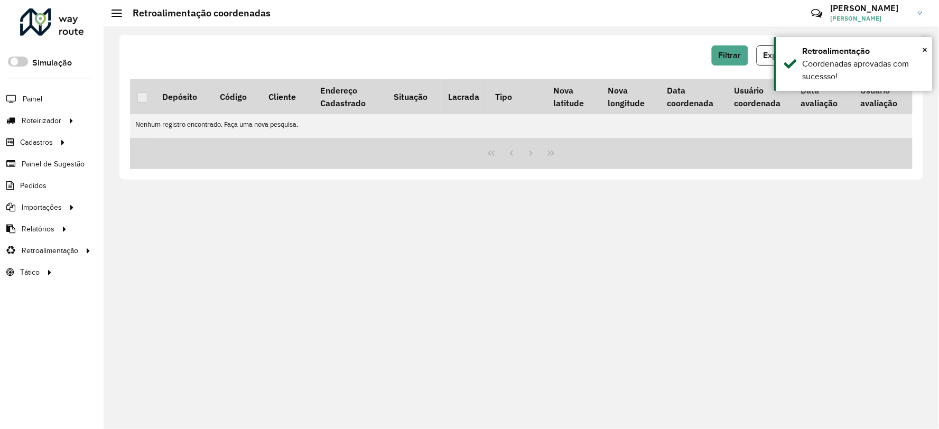
click at [638, 44] on div "Filtrar Exportar Aprovar Reprovar Depósito Código Cliente Endereço Cadastrado S…" at bounding box center [520, 107] width 803 height 145
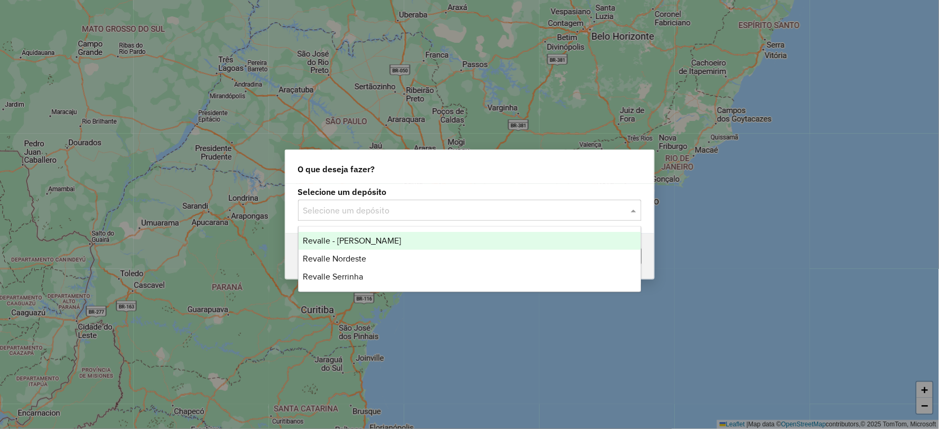
drag, startPoint x: 486, startPoint y: 203, endPoint x: 462, endPoint y: 235, distance: 39.9
click at [487, 202] on div "Selecione um depósito" at bounding box center [469, 210] width 343 height 21
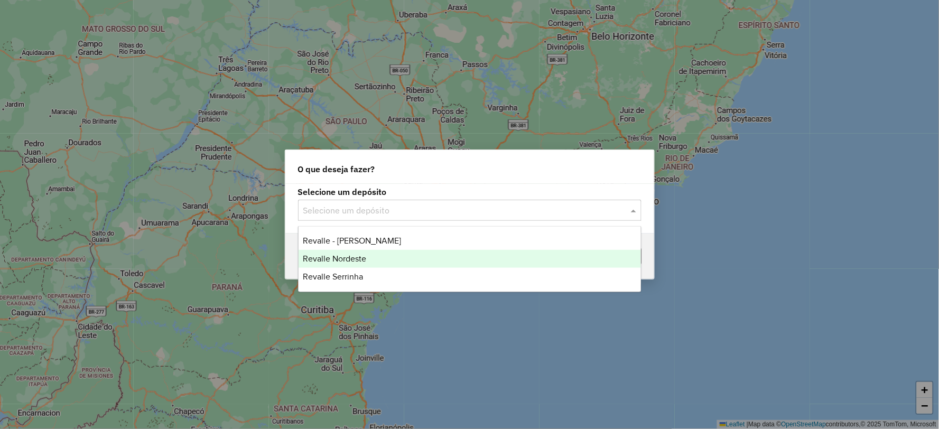
click at [437, 256] on div "Revalle Nordeste" at bounding box center [469, 259] width 342 height 18
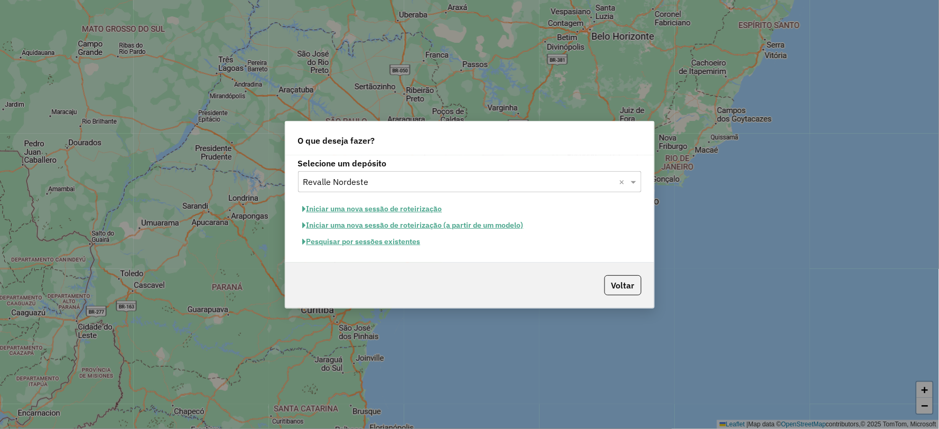
click at [392, 242] on button "Pesquisar por sessões existentes" at bounding box center [361, 241] width 127 height 16
